Goal: Task Accomplishment & Management: Complete application form

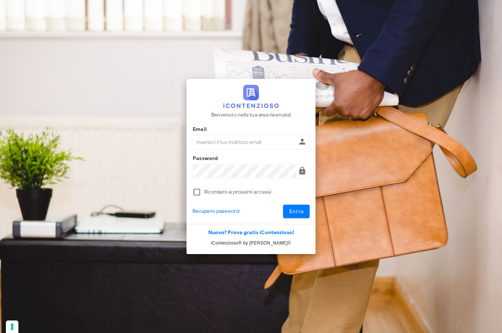
click at [204, 142] on input "Email" at bounding box center [245, 142] width 104 height 13
type input "giulia.mandolesi@mandolesi.it"
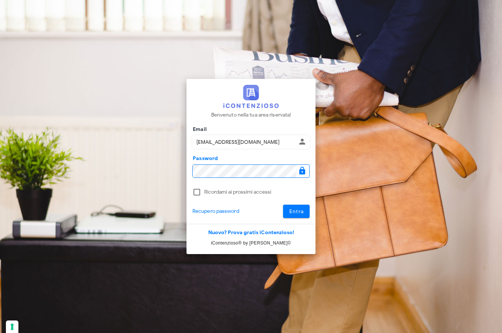
click at [283, 204] on button "Entra" at bounding box center [296, 210] width 27 height 13
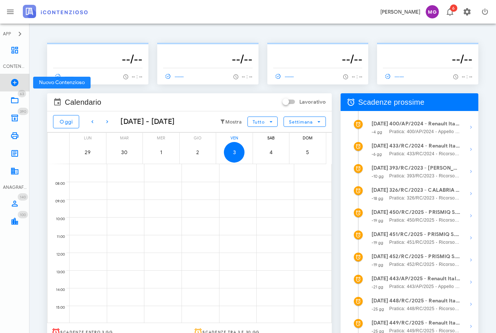
click at [16, 80] on icon at bounding box center [14, 82] width 9 height 9
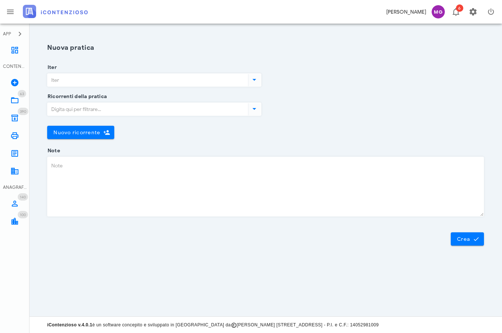
click at [142, 78] on input "Iter" at bounding box center [147, 80] width 199 height 13
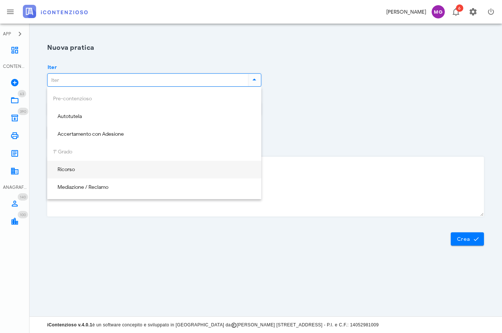
click at [141, 172] on div "Ricorso" at bounding box center [154, 169] width 202 height 6
type input "Ricorso"
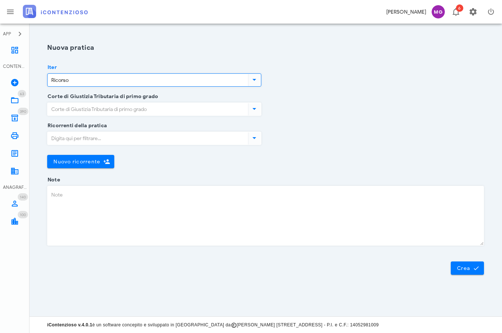
click at [108, 109] on input "Corte di Giustizia Tributaria di primo grado" at bounding box center [147, 109] width 199 height 13
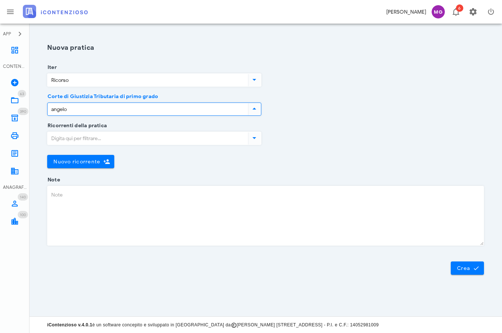
drag, startPoint x: 108, startPoint y: 109, endPoint x: 35, endPoint y: 109, distance: 73.7
click at [35, 109] on section "Iter Ricorso Corte di Giustizia Tributaria di primo grado angelo Ricorrenti del…" at bounding box center [265, 123] width 472 height 112
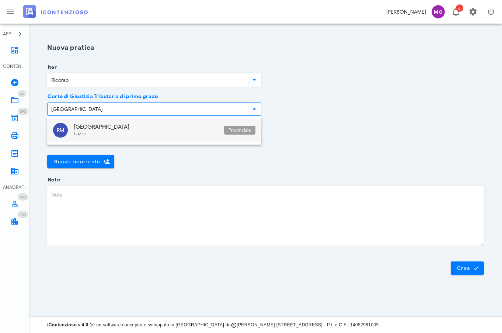
click at [88, 133] on div "Lazio" at bounding box center [146, 134] width 144 height 6
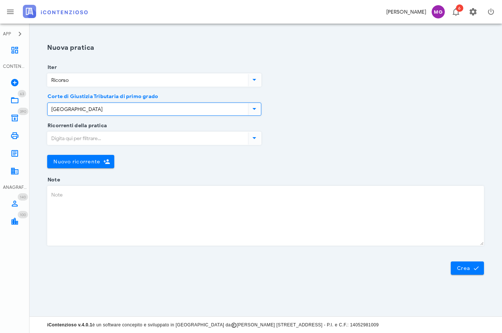
type input "Roma"
click at [88, 138] on input "Ricorrenti della pratica" at bounding box center [147, 138] width 199 height 13
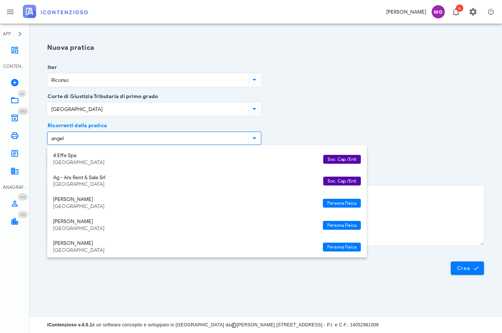
type input "angelo"
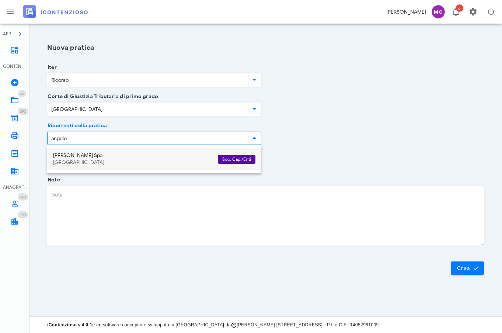
click at [96, 162] on div "Roma" at bounding box center [132, 162] width 159 height 6
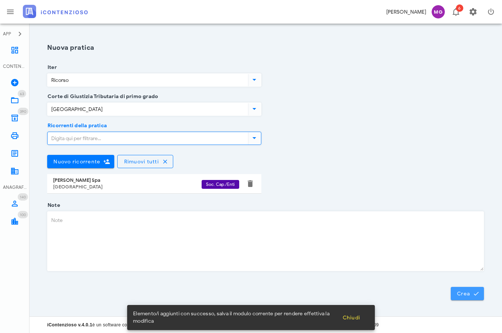
click at [470, 291] on span "Crea" at bounding box center [466, 293] width 21 height 7
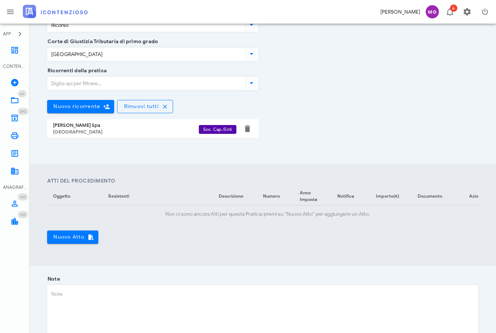
scroll to position [184, 0]
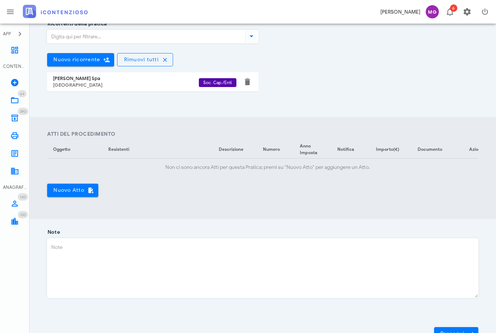
click at [56, 202] on section "Atti del Procedimento Oggetto Resistenti Descrizione Numero Anno Imposta Notifi…" at bounding box center [262, 168] width 467 height 102
click at [56, 197] on button "Nuovo Atto" at bounding box center [72, 189] width 51 height 13
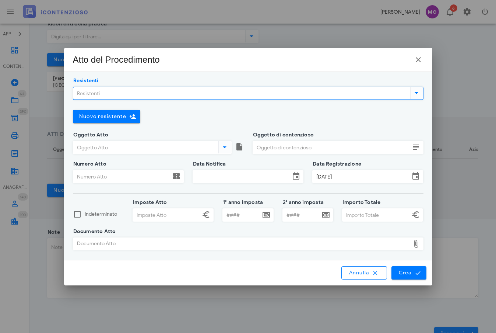
click at [107, 92] on input "Resistenti" at bounding box center [241, 93] width 336 height 13
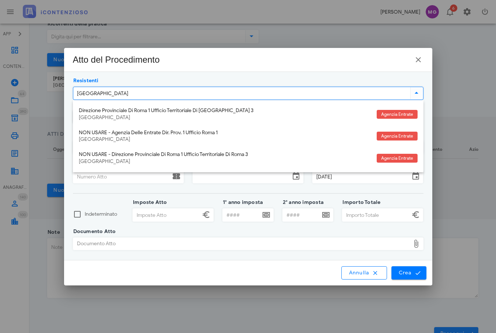
type input "roma 2"
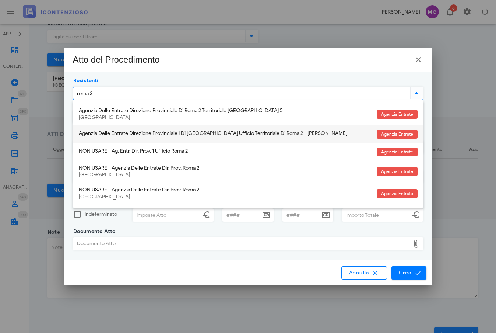
click at [114, 135] on div "Agenzia Delle Entrate Direzione Provinciale I Di Roma Ufficio Territoriale Di R…" at bounding box center [225, 133] width 292 height 6
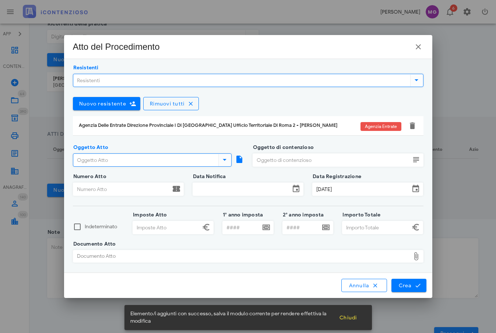
click at [120, 158] on input "Oggetto Atto" at bounding box center [145, 160] width 144 height 13
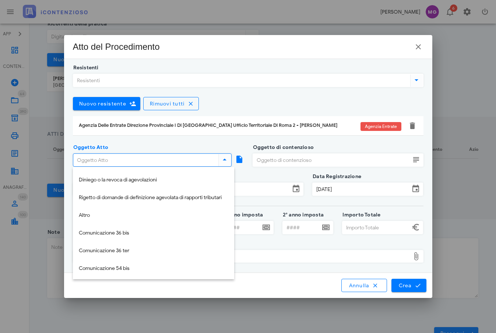
scroll to position [159, 0]
click at [375, 282] on icon "button" at bounding box center [375, 285] width 7 height 7
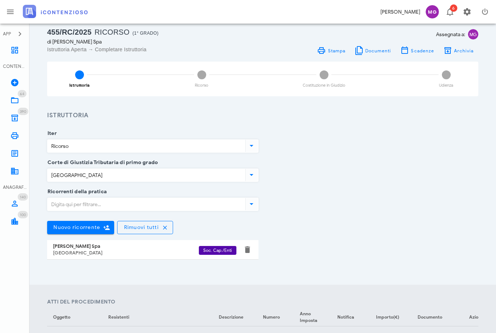
scroll to position [0, 0]
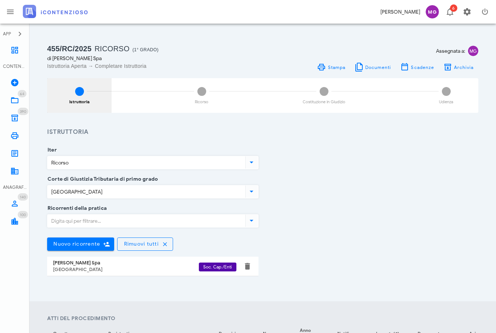
click at [91, 101] on div "1 Istruttoria" at bounding box center [79, 95] width 64 height 35
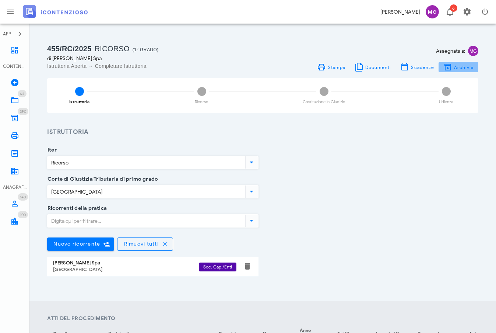
click at [457, 69] on span "Archivia" at bounding box center [464, 67] width 20 height 6
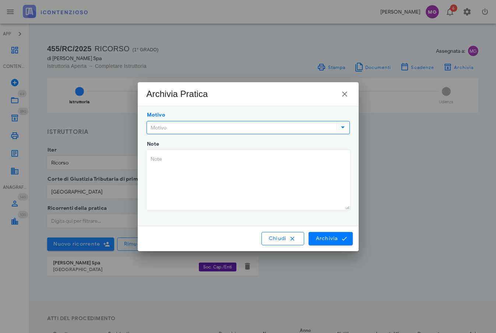
click at [279, 125] on input "Motivo" at bounding box center [241, 127] width 188 height 13
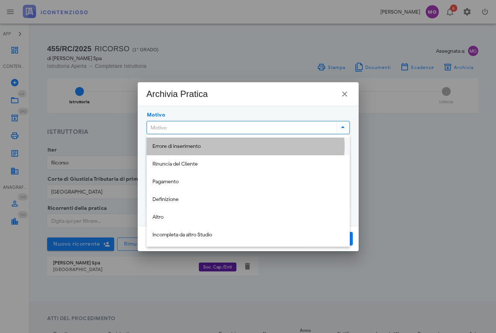
click at [255, 139] on div "Errore di inserimento" at bounding box center [248, 146] width 192 height 15
type input "Errore di inserimento"
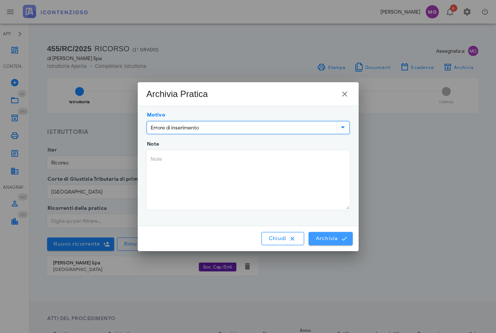
click at [320, 240] on span "Archivia" at bounding box center [330, 238] width 31 height 7
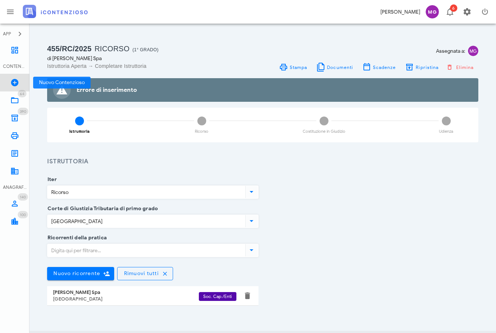
click at [11, 83] on icon at bounding box center [14, 82] width 9 height 9
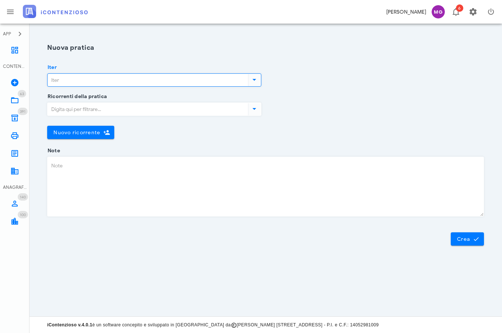
click at [115, 81] on input "Iter" at bounding box center [147, 80] width 199 height 13
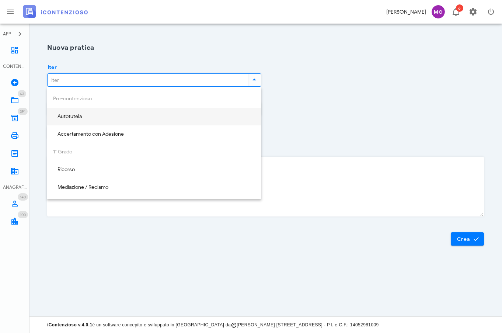
click at [114, 122] on div "Autotutela" at bounding box center [154, 116] width 202 height 15
type input "Autotutela"
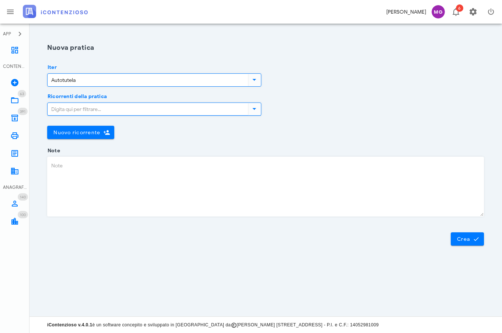
click at [110, 105] on input "Ricorrenti della pratica" at bounding box center [147, 109] width 199 height 13
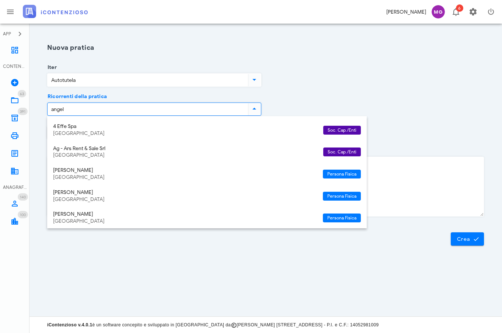
type input "angelo"
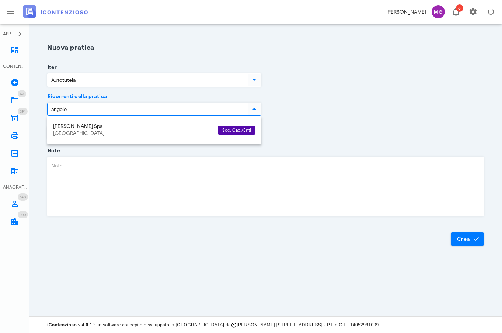
click at [114, 132] on div "[GEOGRAPHIC_DATA]" at bounding box center [132, 133] width 159 height 6
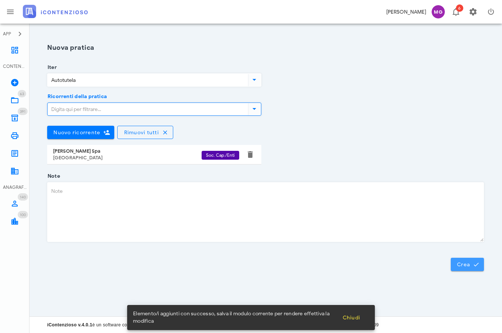
click at [467, 267] on button "Crea" at bounding box center [466, 263] width 33 height 13
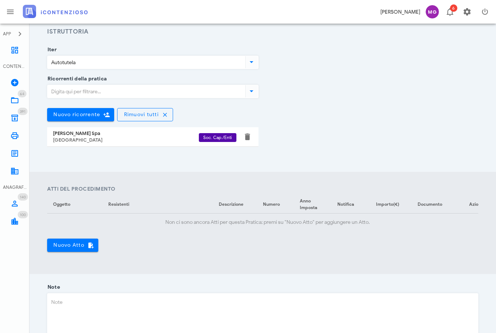
scroll to position [111, 0]
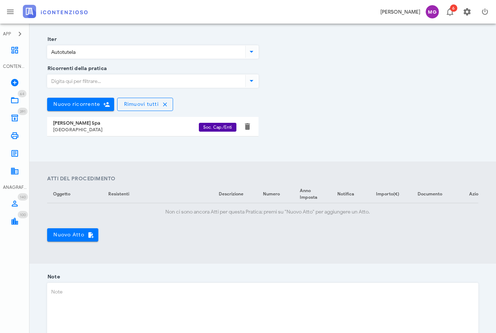
click at [58, 248] on section "Atti del Procedimento Oggetto Resistenti Descrizione Numero Anno Imposta Notifi…" at bounding box center [262, 212] width 467 height 102
click at [59, 238] on span "Nuovo Atto" at bounding box center [72, 234] width 39 height 7
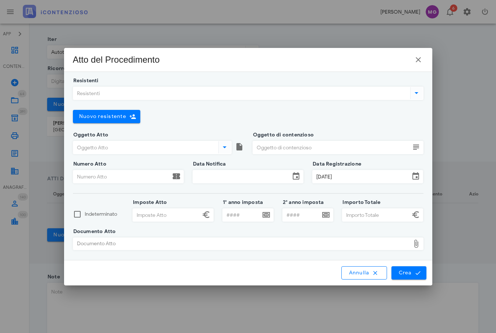
click at [116, 97] on input "Resistenti" at bounding box center [241, 93] width 336 height 13
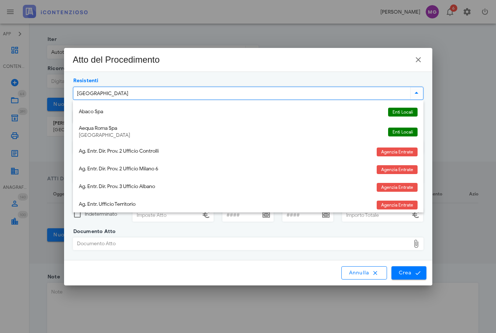
type input "roma 2"
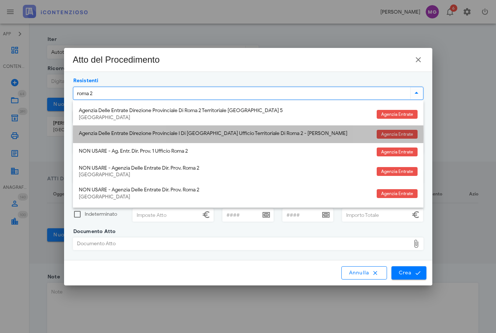
click at [130, 138] on div "Agenzia Delle Entrate Direzione Provinciale I Di Roma Ufficio Territoriale Di R…" at bounding box center [225, 134] width 292 height 16
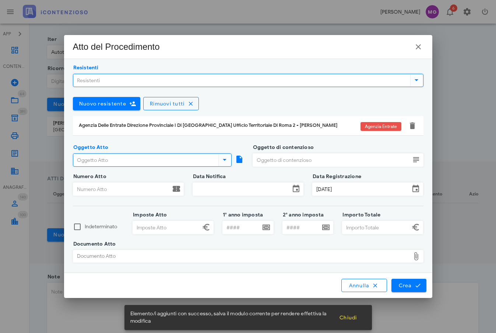
click at [130, 157] on input "Oggetto Atto" at bounding box center [145, 160] width 144 height 13
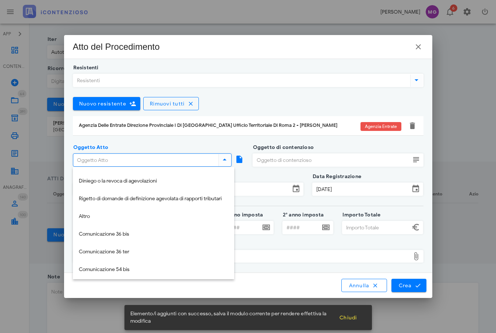
scroll to position [159, 0]
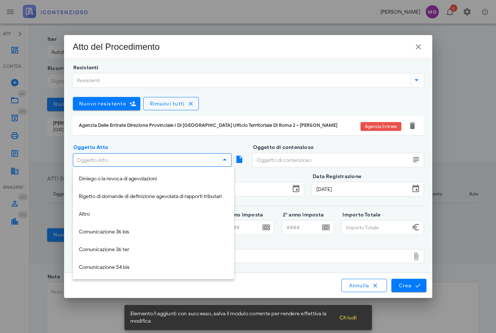
drag, startPoint x: 135, startPoint y: 226, endPoint x: 145, endPoint y: 222, distance: 10.5
click at [136, 226] on div "Comunicazione 36 bis" at bounding box center [154, 231] width 150 height 15
type input "Comunicazione 36 bis"
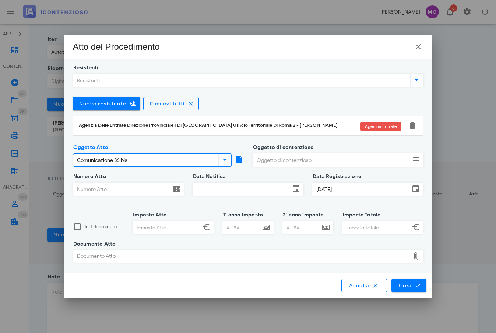
click at [285, 159] on input "Oggetto di contenzioso" at bounding box center [331, 160] width 157 height 13
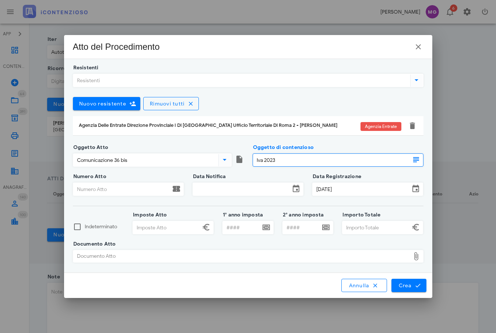
type input "Iva 2023"
click at [123, 187] on input "Numero Atto" at bounding box center [121, 189] width 97 height 13
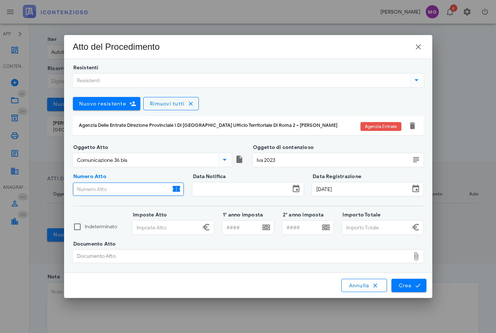
click at [147, 191] on input "Numero Atto" at bounding box center [121, 189] width 97 height 13
paste input "04867912323"
type input "04867912323"
click at [210, 191] on input "Data Notifica" at bounding box center [241, 189] width 97 height 13
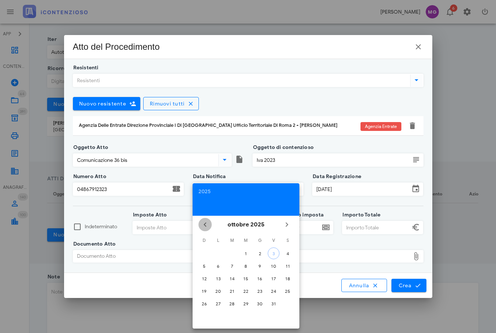
click at [204, 228] on icon "Il mese scorso" at bounding box center [205, 224] width 9 height 9
click at [221, 303] on div "29" at bounding box center [219, 304] width 12 height 6
type input "29/09/2025"
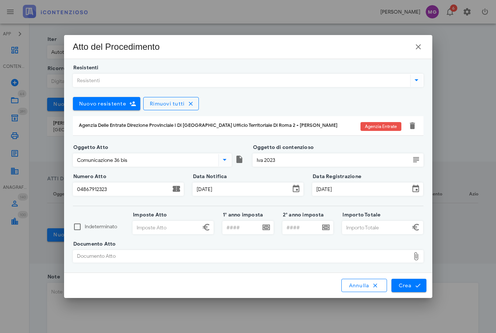
click at [161, 228] on input "Imposte Atto" at bounding box center [166, 227] width 67 height 13
type input "37.383,88"
click at [359, 231] on input "Importo Totale" at bounding box center [376, 227] width 67 height 13
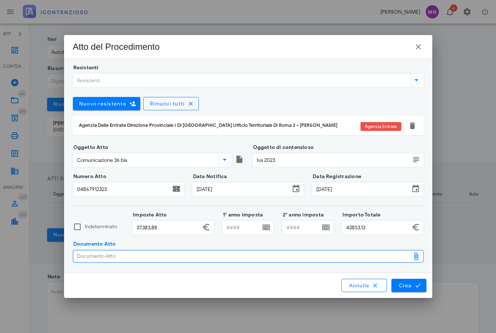
click at [362, 227] on input "43853.13" at bounding box center [376, 227] width 67 height 13
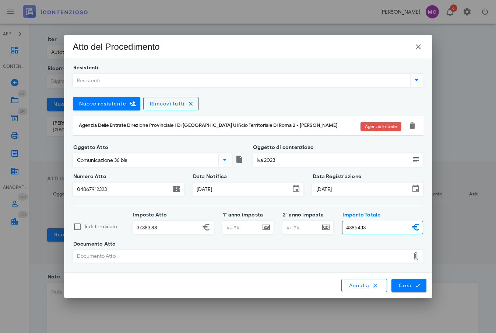
type input "43.854,13"
click at [248, 229] on input "1° anno imposta" at bounding box center [242, 227] width 38 height 13
type input "2023"
click at [256, 260] on div "Documento Atto" at bounding box center [241, 256] width 337 height 12
type input "C:\fakepath\000368872347100.pdf"
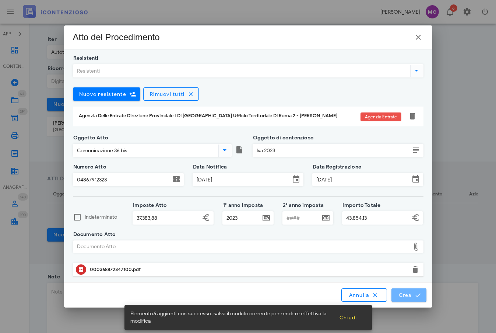
click at [415, 293] on icon "submit" at bounding box center [418, 294] width 7 height 7
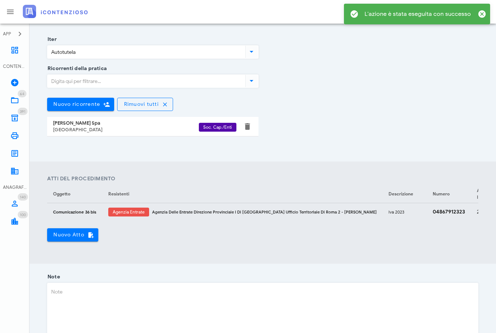
scroll to position [0, 0]
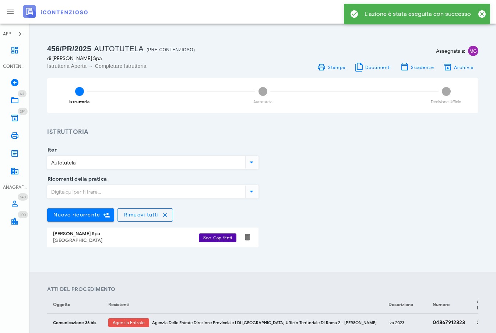
click at [478, 51] on span "MG" at bounding box center [473, 51] width 10 height 10
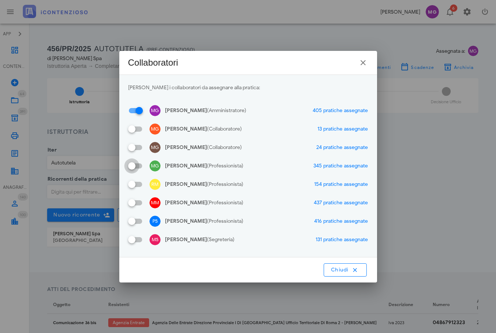
click at [137, 165] on div at bounding box center [132, 165] width 13 height 13
checkbox input "true"
click at [137, 185] on div at bounding box center [132, 184] width 13 height 13
checkbox input "true"
click at [140, 203] on input "MM Massimo Mandolesi (Professionista)" at bounding box center [135, 202] width 14 height 9
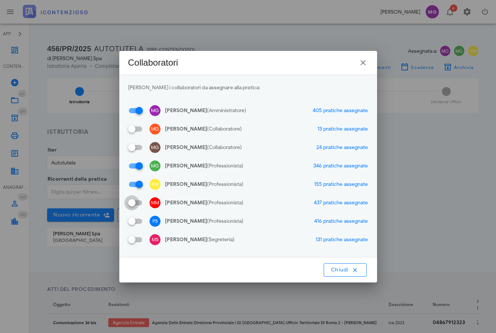
checkbox input "false"
click at [140, 223] on input "PS Stefano Pellegrini (Professionista)" at bounding box center [135, 221] width 14 height 9
checkbox input "false"
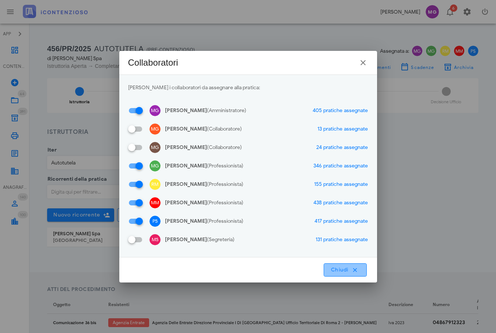
click at [346, 273] on span "Chiudi" at bounding box center [345, 269] width 29 height 7
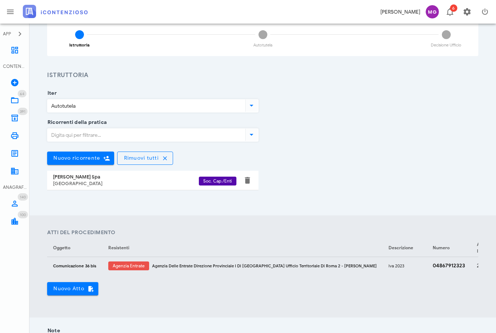
scroll to position [198, 0]
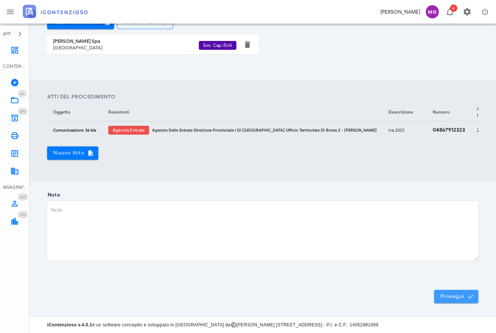
click at [455, 295] on span "Prosegui" at bounding box center [456, 296] width 32 height 7
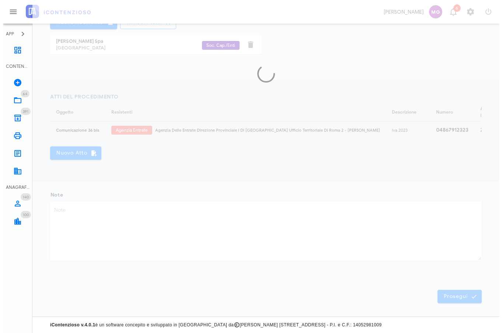
scroll to position [0, 0]
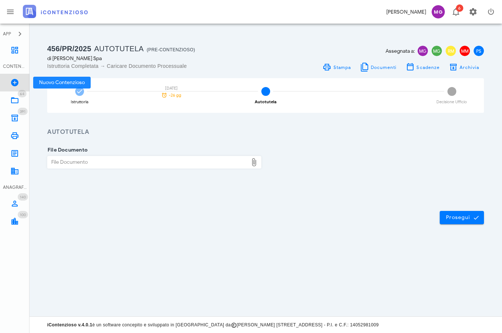
click at [15, 83] on icon at bounding box center [14, 82] width 9 height 9
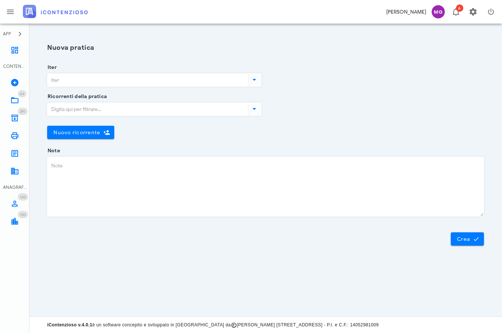
click at [80, 82] on input "Iter" at bounding box center [147, 80] width 199 height 13
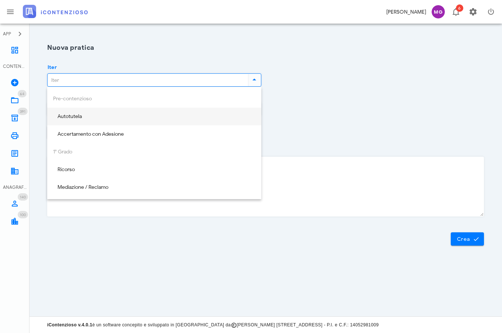
click at [82, 112] on div "Autotutela" at bounding box center [154, 116] width 202 height 15
type input "Autotutela"
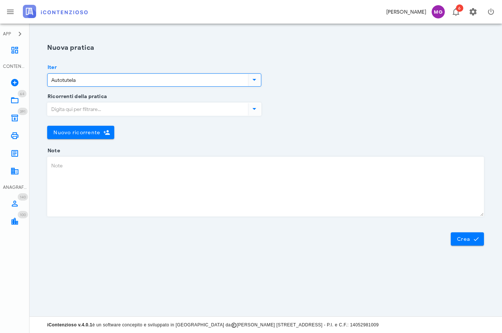
click at [82, 112] on input "Ricorrenti della pratica" at bounding box center [147, 109] width 199 height 13
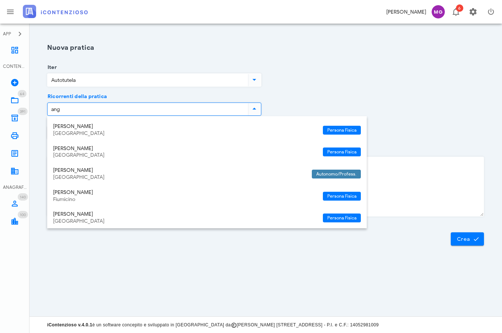
type input "ange"
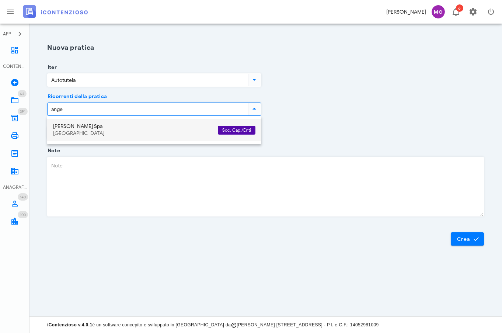
click at [92, 129] on div "[PERSON_NAME] Spa" at bounding box center [132, 126] width 159 height 6
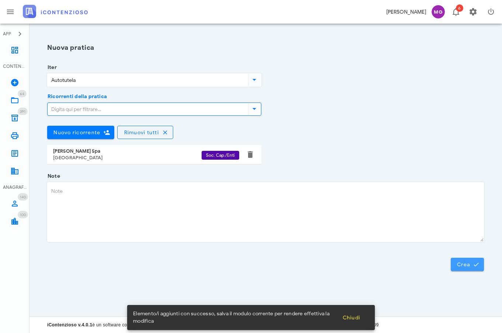
click at [459, 264] on span "Crea" at bounding box center [466, 264] width 21 height 7
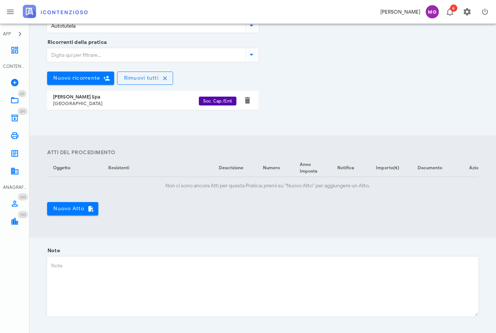
scroll to position [184, 0]
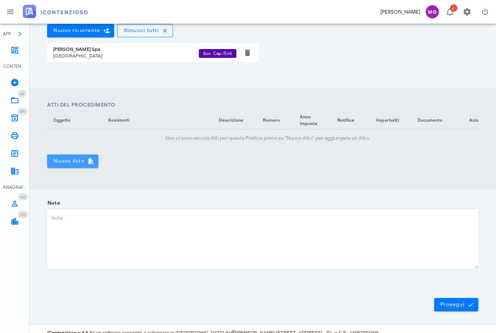
click at [68, 168] on button "Nuovo Atto" at bounding box center [72, 160] width 51 height 13
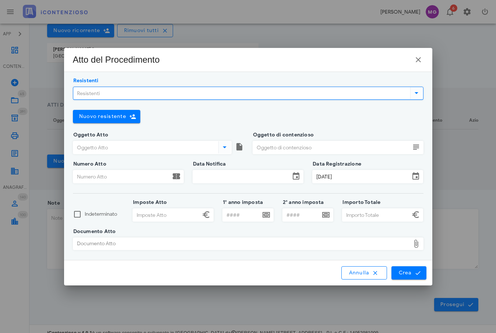
click at [105, 92] on input "Resistenti" at bounding box center [241, 93] width 336 height 13
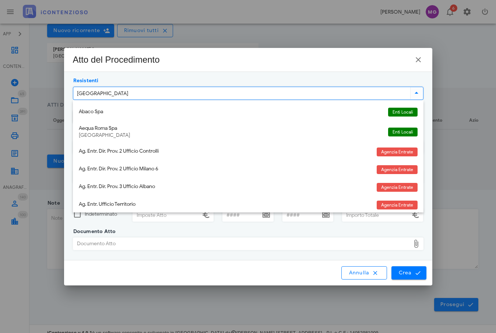
type input "roma 2"
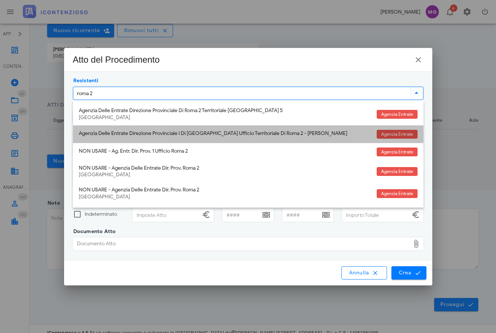
click at [120, 133] on div "Agenzia Delle Entrate Direzione Provinciale I Di [GEOGRAPHIC_DATA] Ufficio Terr…" at bounding box center [225, 133] width 292 height 6
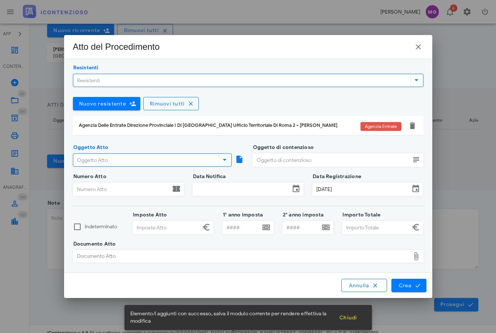
click at [116, 155] on input "Oggetto Atto" at bounding box center [145, 160] width 144 height 13
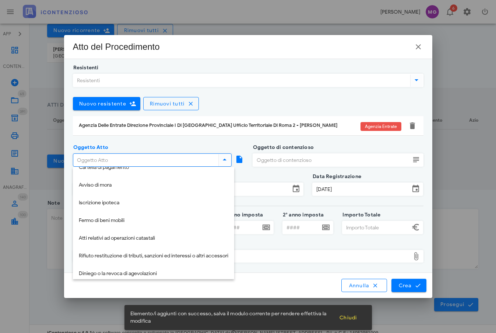
scroll to position [159, 0]
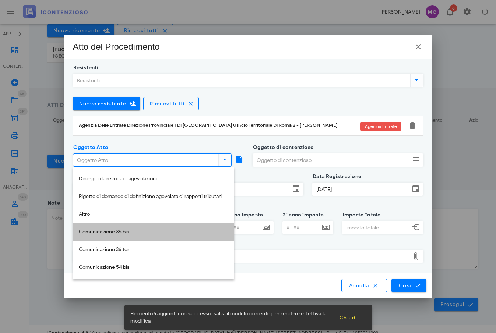
click at [132, 225] on div "Comunicazione 36 bis" at bounding box center [154, 231] width 150 height 15
type input "Comunicazione 36 bis"
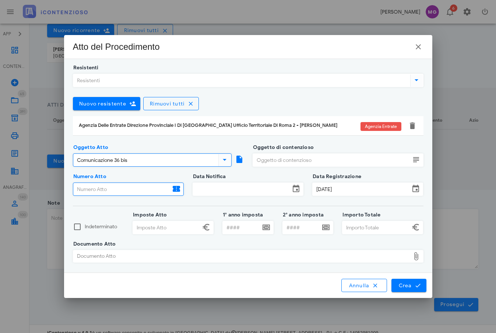
paste input "04692242326"
type input "04692242326"
click at [275, 156] on input "Oggetto di contenzioso" at bounding box center [331, 160] width 157 height 13
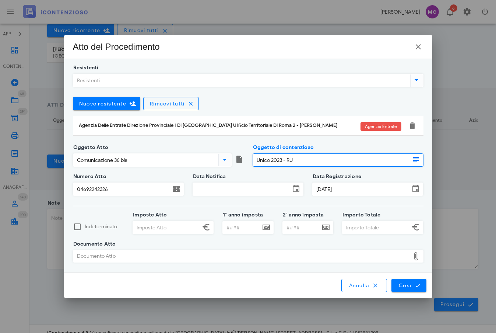
type input "Unico 2023 - RU"
click at [211, 191] on input "Data Notifica" at bounding box center [241, 189] width 97 height 13
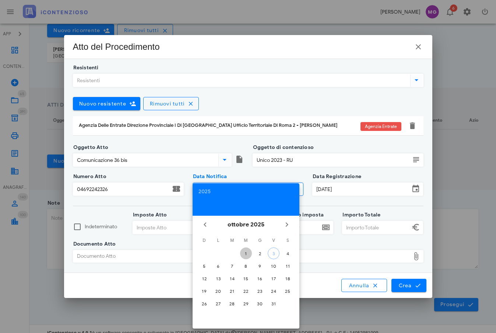
click at [248, 255] on div "1" at bounding box center [246, 253] width 12 height 6
type input "01/10/2025"
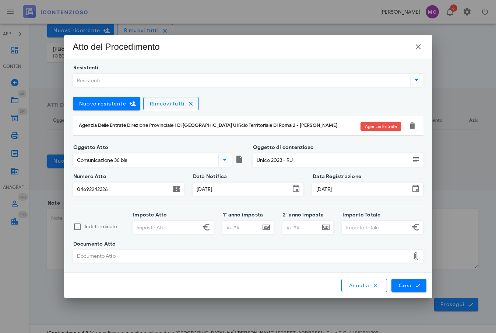
click at [177, 226] on input "Imposte Atto" at bounding box center [166, 227] width 67 height 13
type input "165.097,00"
click at [236, 223] on input "1° anno imposta" at bounding box center [242, 227] width 38 height 13
type input "2023"
click at [348, 222] on input "Importo Totale" at bounding box center [376, 227] width 67 height 13
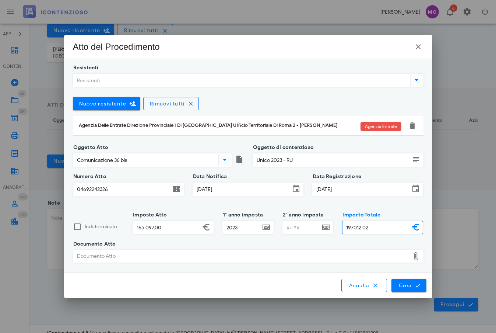
click at [131, 256] on div "Documento Atto" at bounding box center [241, 256] width 337 height 12
type input "197.012,02"
type input "C:\fakepath\000502682367100.pdf"
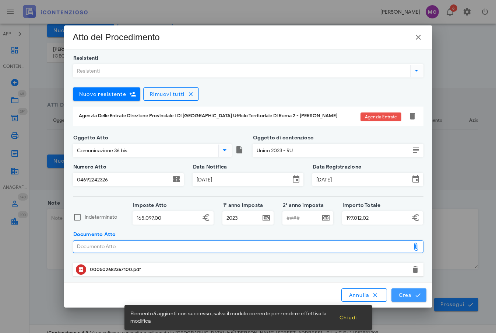
click at [413, 291] on button "Crea" at bounding box center [409, 294] width 35 height 13
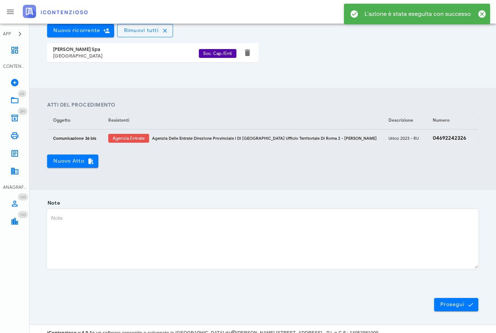
scroll to position [0, 0]
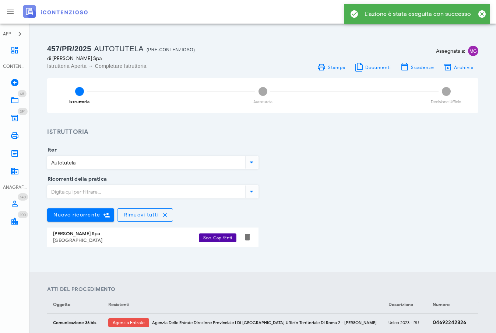
click at [473, 52] on span "MG" at bounding box center [473, 51] width 10 height 10
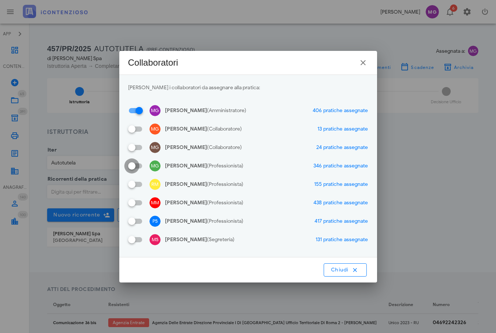
click at [137, 165] on div at bounding box center [132, 165] width 13 height 13
checkbox input "true"
click at [137, 183] on div at bounding box center [132, 184] width 13 height 13
checkbox input "true"
click at [141, 201] on input "MM Massimo Mandolesi (Professionista)" at bounding box center [135, 202] width 14 height 9
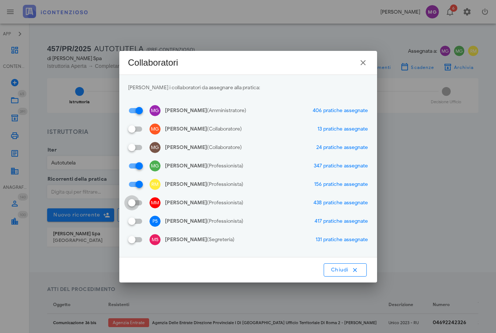
checkbox input "false"
click at [142, 217] on div "PS Stefano Pellegrini (Professionista)" at bounding box center [185, 220] width 115 height 11
checkbox input "true"
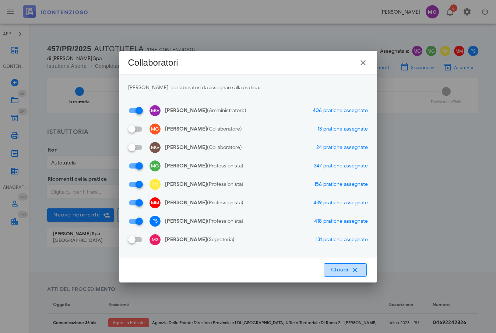
click at [337, 268] on span "Chiudi" at bounding box center [345, 269] width 29 height 7
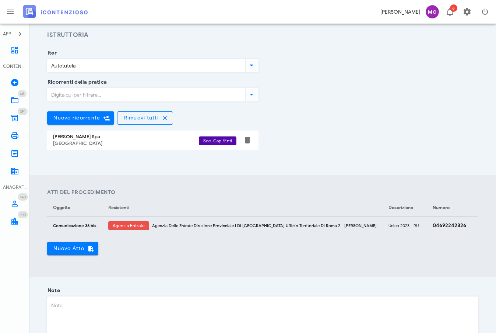
scroll to position [198, 0]
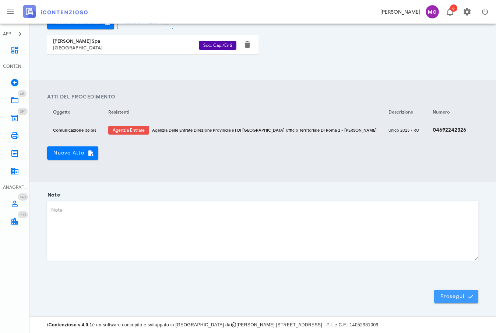
click at [467, 295] on span "Prosegui" at bounding box center [456, 296] width 32 height 7
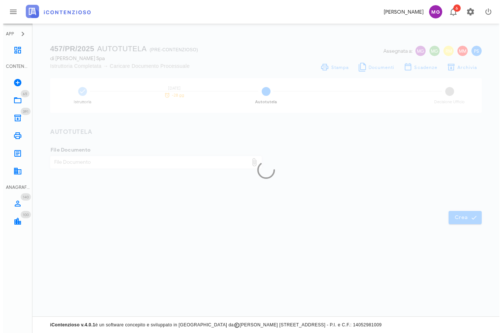
scroll to position [0, 0]
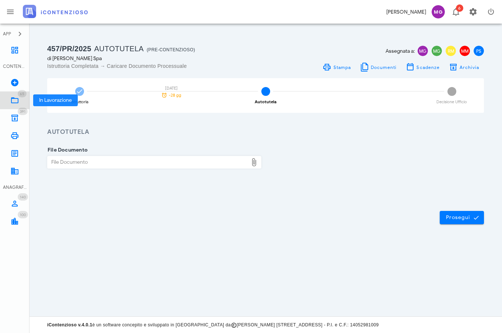
click at [21, 94] on span "65" at bounding box center [22, 93] width 4 height 5
